Goal: Transaction & Acquisition: Purchase product/service

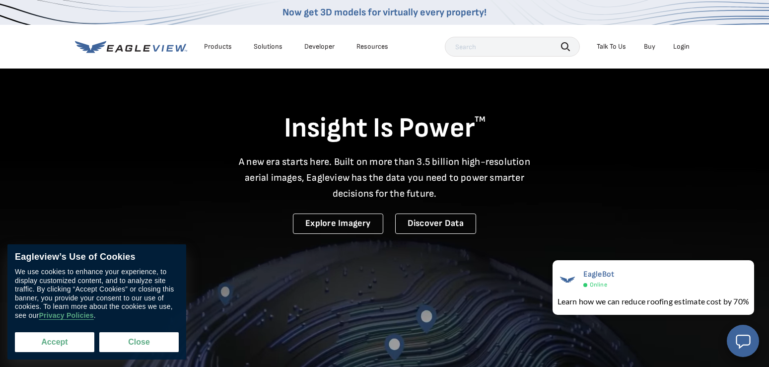
click at [43, 344] on button "Accept" at bounding box center [54, 342] width 79 height 20
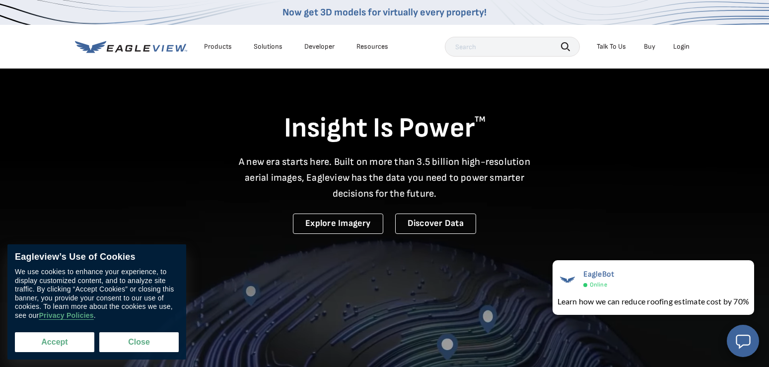
checkbox input "true"
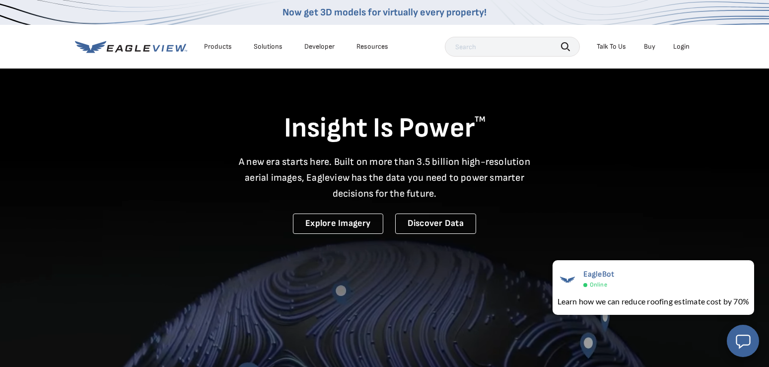
click at [684, 46] on div "Login" at bounding box center [681, 46] width 16 height 9
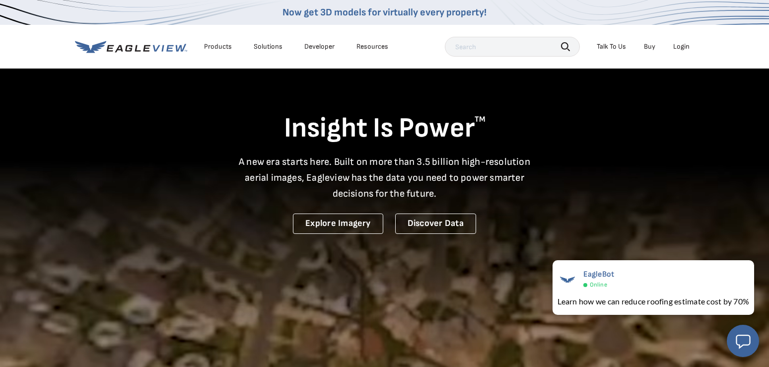
click at [681, 46] on div "Login" at bounding box center [681, 46] width 16 height 9
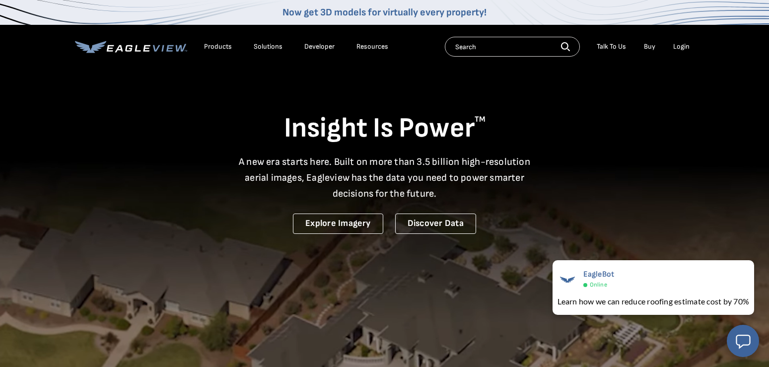
click at [680, 46] on div "Login" at bounding box center [681, 46] width 16 height 9
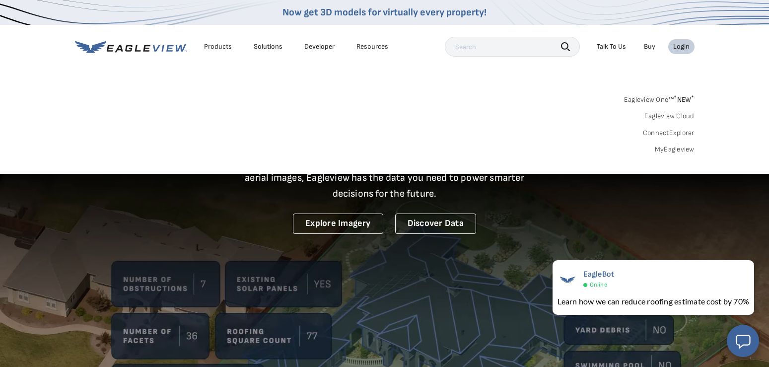
click at [675, 146] on link "MyEagleview" at bounding box center [675, 149] width 40 height 9
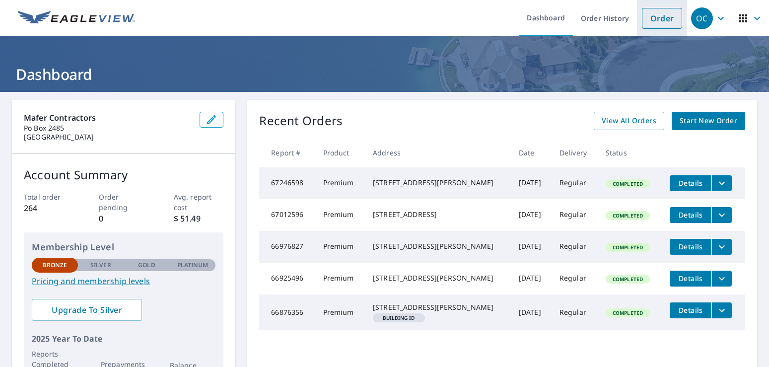
click at [656, 16] on link "Order" at bounding box center [662, 18] width 40 height 21
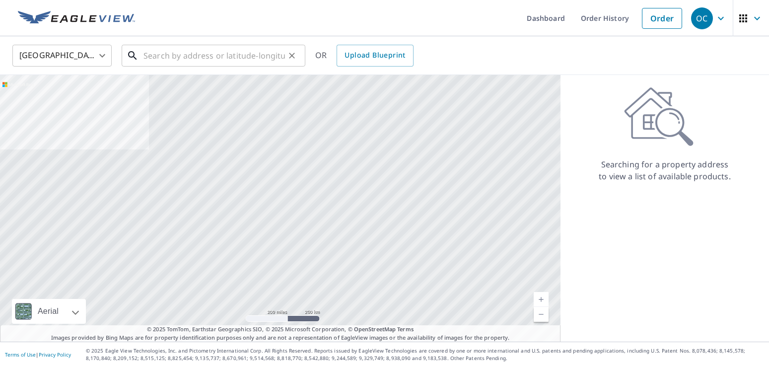
click at [218, 58] on input "text" at bounding box center [215, 56] width 142 height 28
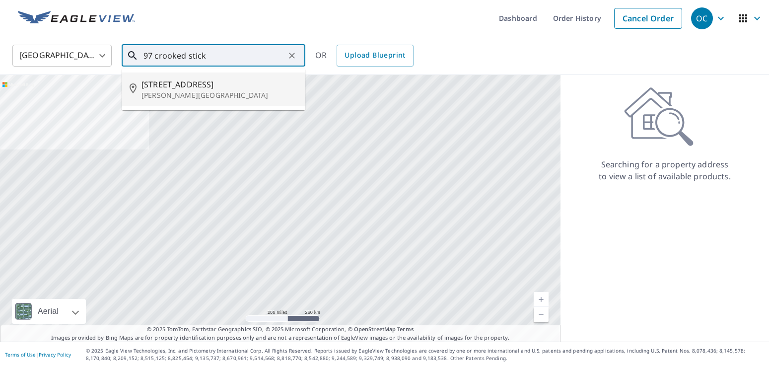
click at [163, 93] on p "[PERSON_NAME][GEOGRAPHIC_DATA]" at bounding box center [220, 95] width 156 height 10
type input "[STREET_ADDRESS][PERSON_NAME]"
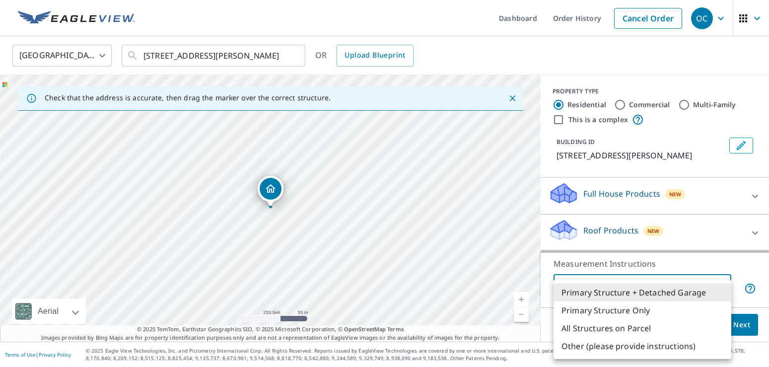
click at [705, 284] on body "OC OC Dashboard Order History Cancel Order OC [GEOGRAPHIC_DATA] [GEOGRAPHIC_DAT…" at bounding box center [384, 183] width 769 height 367
click at [610, 193] on div at bounding box center [384, 183] width 769 height 367
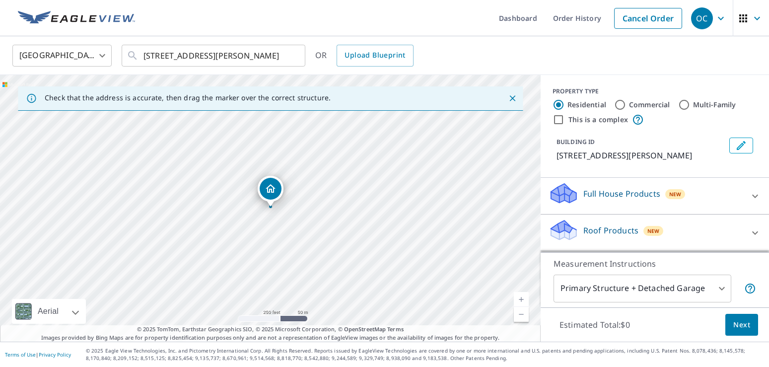
click at [614, 192] on p "Full House Products" at bounding box center [622, 194] width 77 height 12
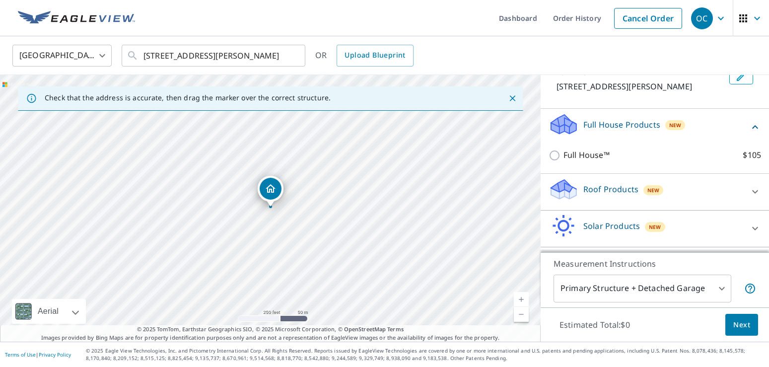
scroll to position [101, 0]
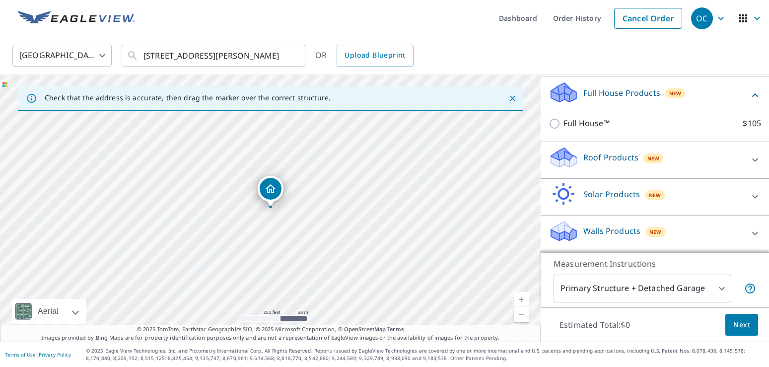
click at [592, 153] on p "Roof Products" at bounding box center [611, 157] width 55 height 12
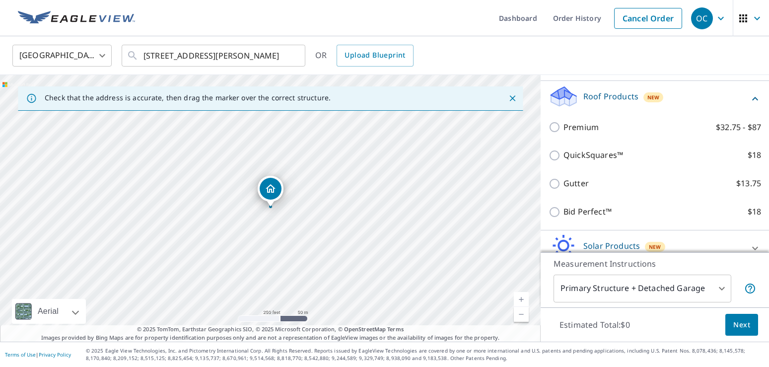
scroll to position [215, 0]
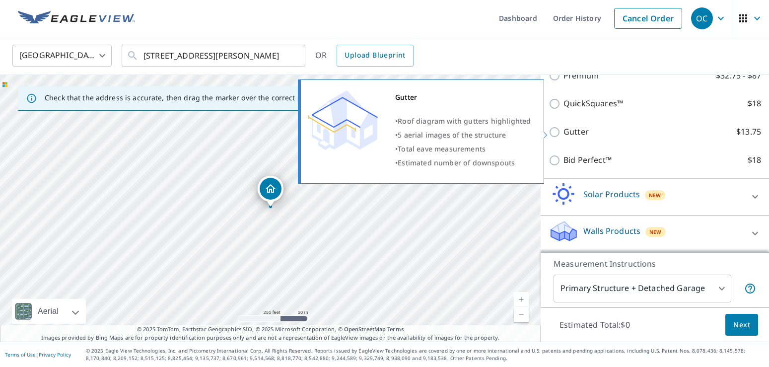
click at [554, 134] on input "Gutter $13.75" at bounding box center [556, 132] width 15 height 12
checkbox input "true"
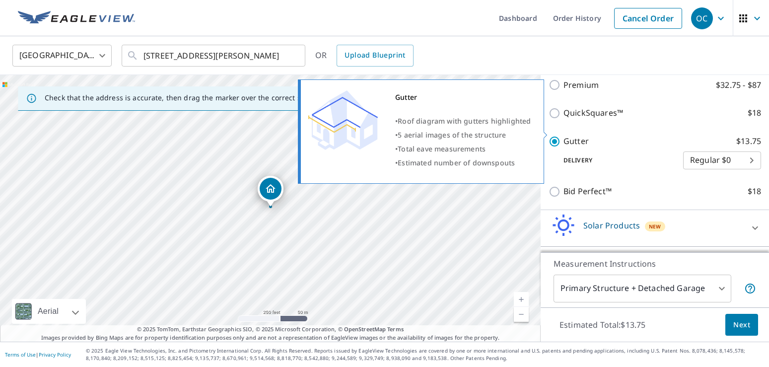
scroll to position [225, 0]
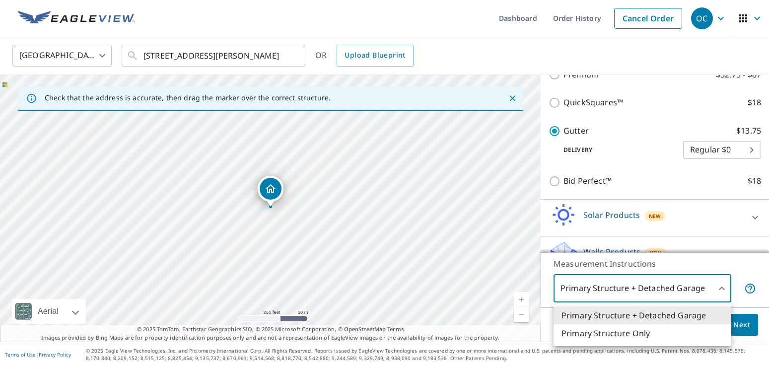
click at [706, 290] on body "OC OC Dashboard Order History Cancel Order OC [GEOGRAPHIC_DATA] [GEOGRAPHIC_DAT…" at bounding box center [384, 183] width 769 height 367
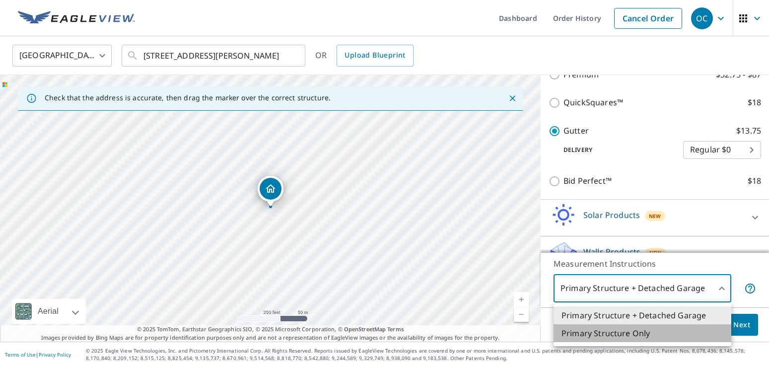
drag, startPoint x: 639, startPoint y: 333, endPoint x: 674, endPoint y: 336, distance: 35.8
click at [640, 333] on li "Primary Structure Only" at bounding box center [643, 333] width 178 height 18
type input "2"
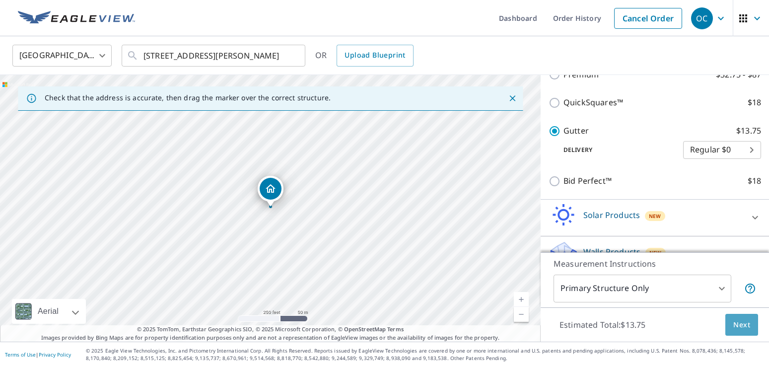
click at [744, 322] on span "Next" at bounding box center [741, 325] width 17 height 12
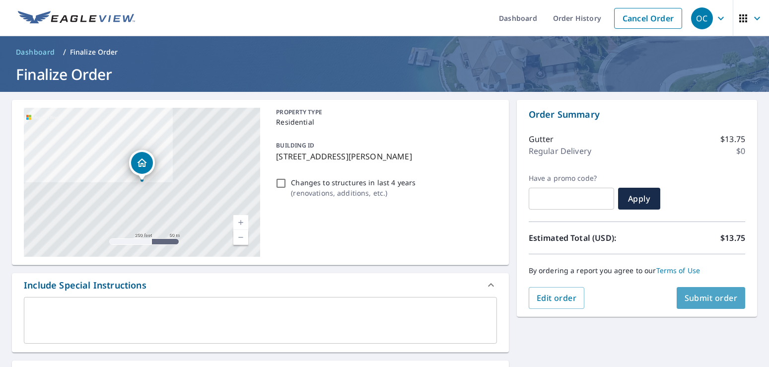
click at [713, 299] on span "Submit order" at bounding box center [711, 297] width 53 height 11
